Goal: Task Accomplishment & Management: Manage account settings

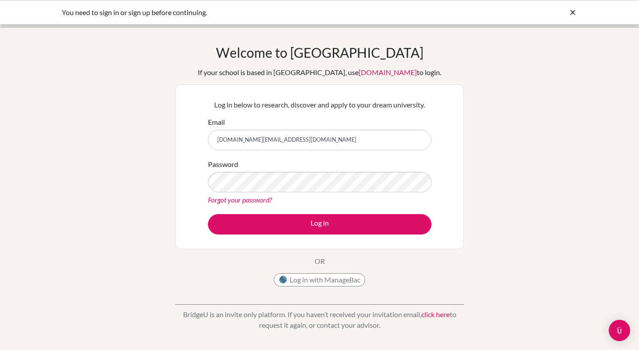
click at [239, 203] on link "Forgot your password?" at bounding box center [240, 200] width 64 height 8
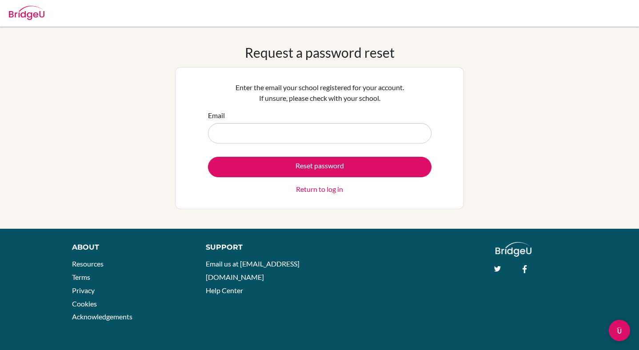
click at [224, 129] on input "Email" at bounding box center [320, 133] width 224 height 20
type input "[DOMAIN_NAME][EMAIL_ADDRESS][DOMAIN_NAME]"
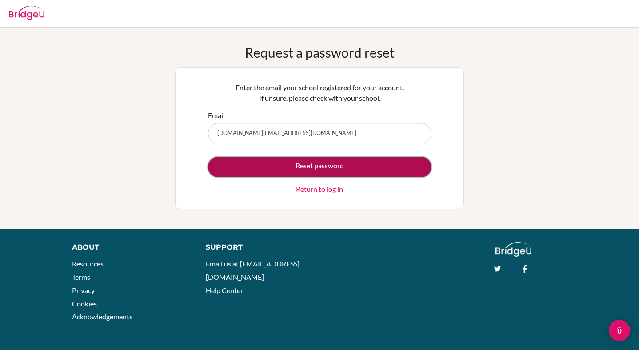
click at [275, 166] on button "Reset password" at bounding box center [320, 167] width 224 height 20
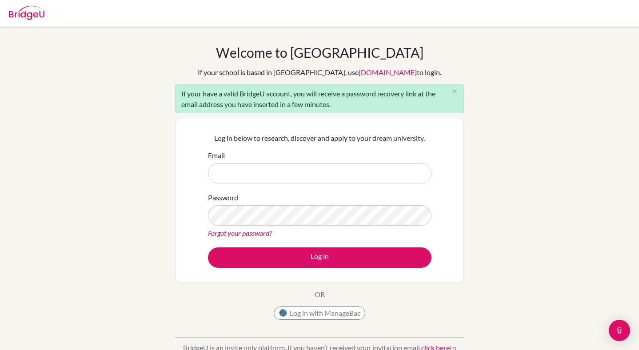
click at [248, 168] on input "Email" at bounding box center [320, 173] width 224 height 20
type input "[DOMAIN_NAME][EMAIL_ADDRESS][DOMAIN_NAME]"
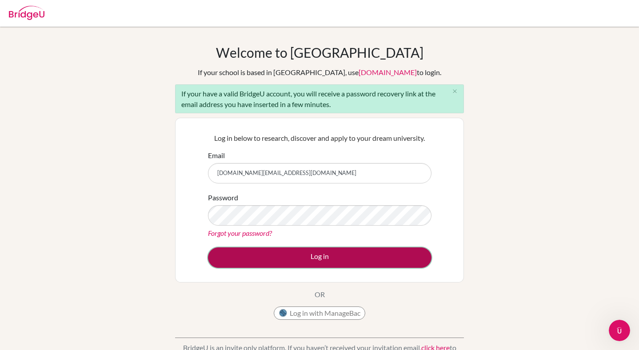
click at [293, 262] on button "Log in" at bounding box center [320, 258] width 224 height 20
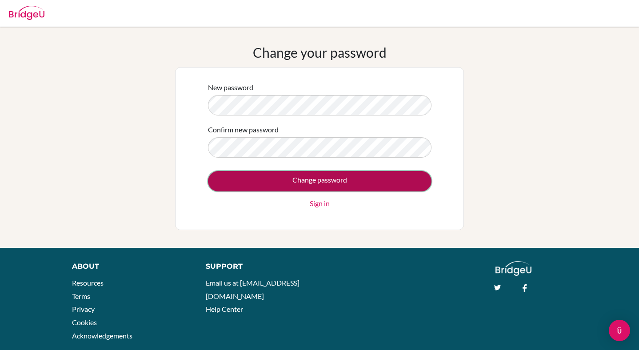
click at [255, 177] on input "Change password" at bounding box center [320, 181] width 224 height 20
